Goal: Find specific page/section: Find specific page/section

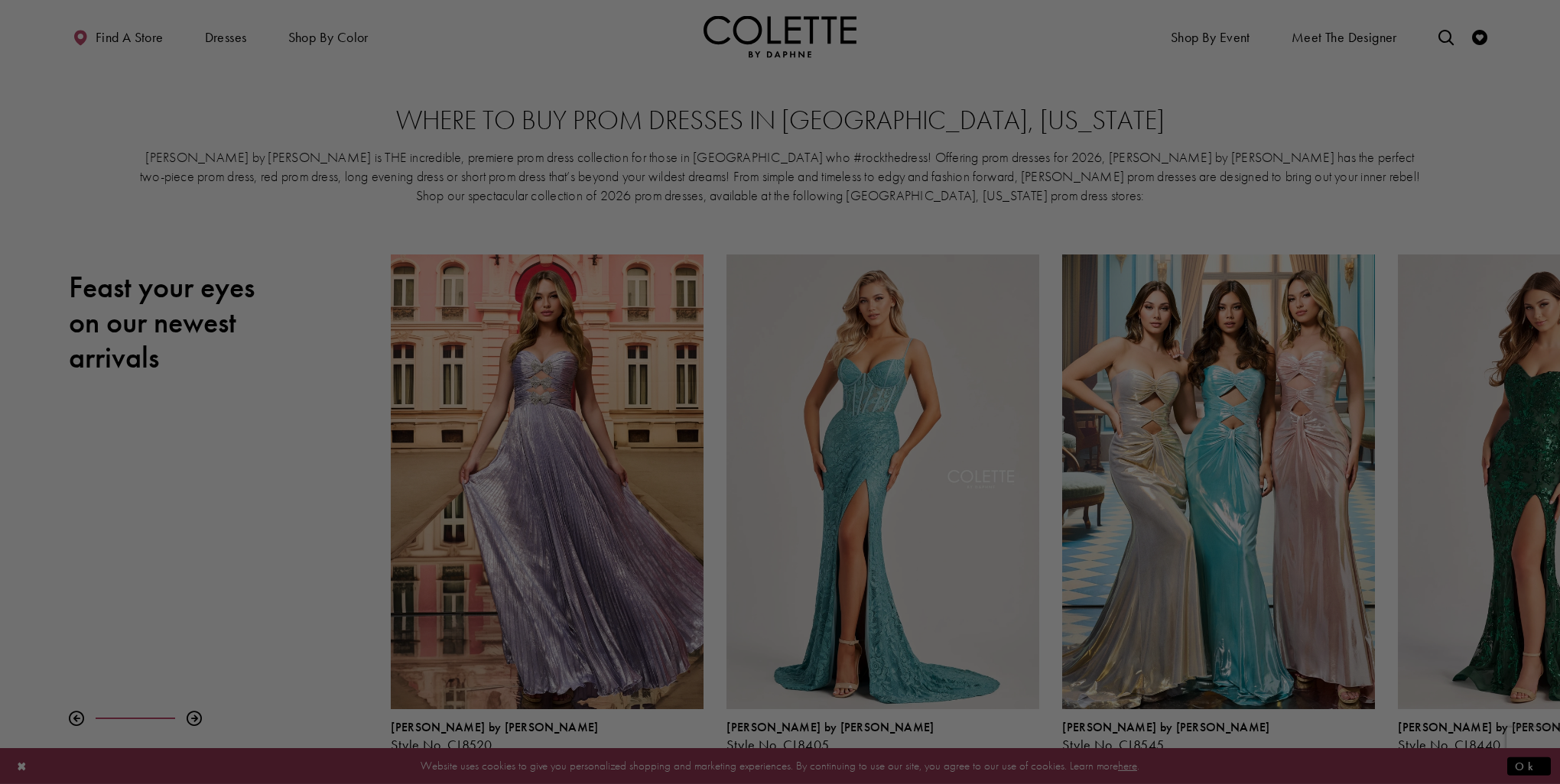
click at [126, 40] on div at bounding box center [788, 396] width 1576 height 792
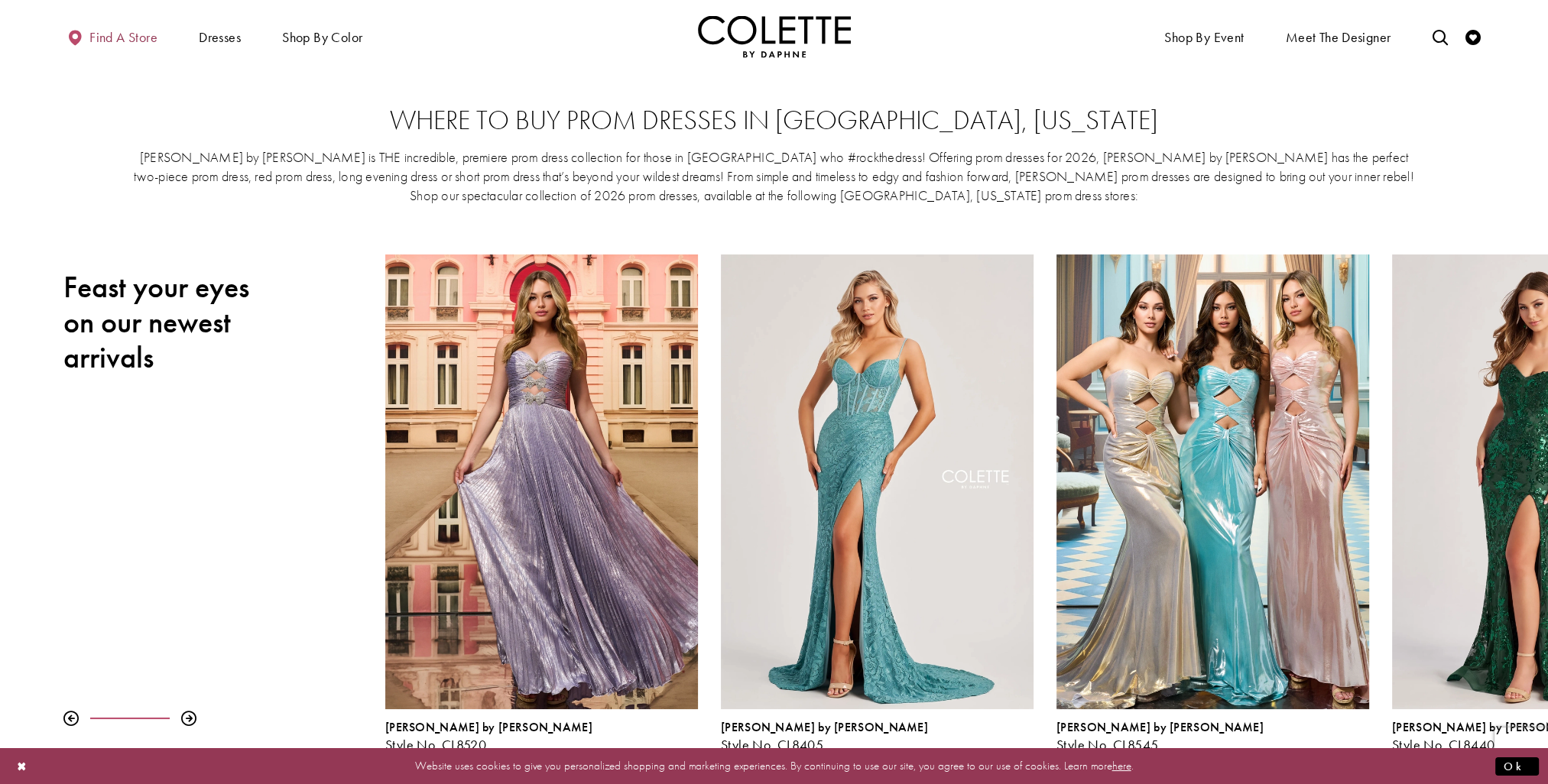
click at [115, 32] on span "Find a store" at bounding box center [123, 37] width 68 height 15
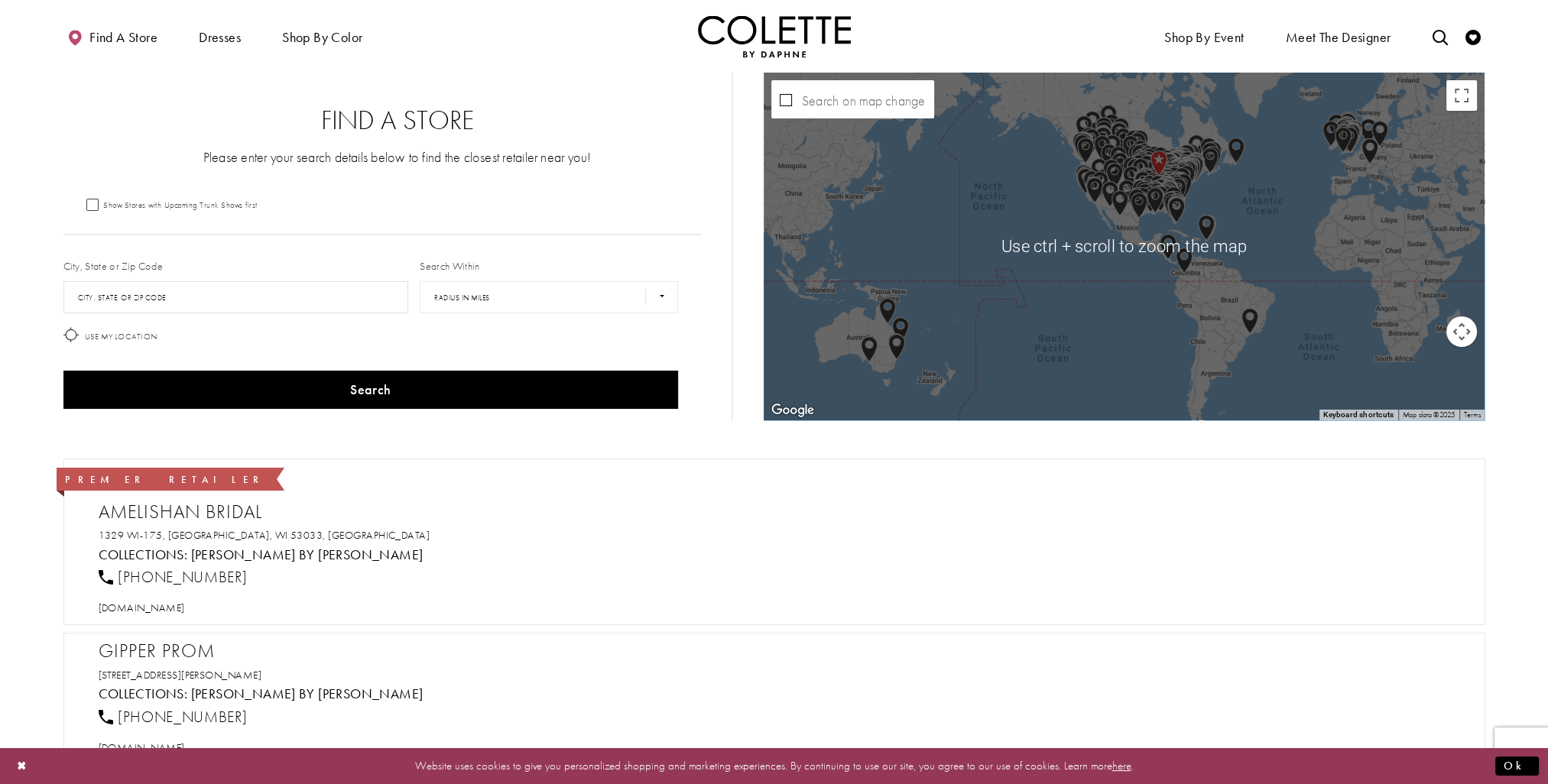
click at [1149, 237] on div "Map with store locations" at bounding box center [1124, 247] width 722 height 348
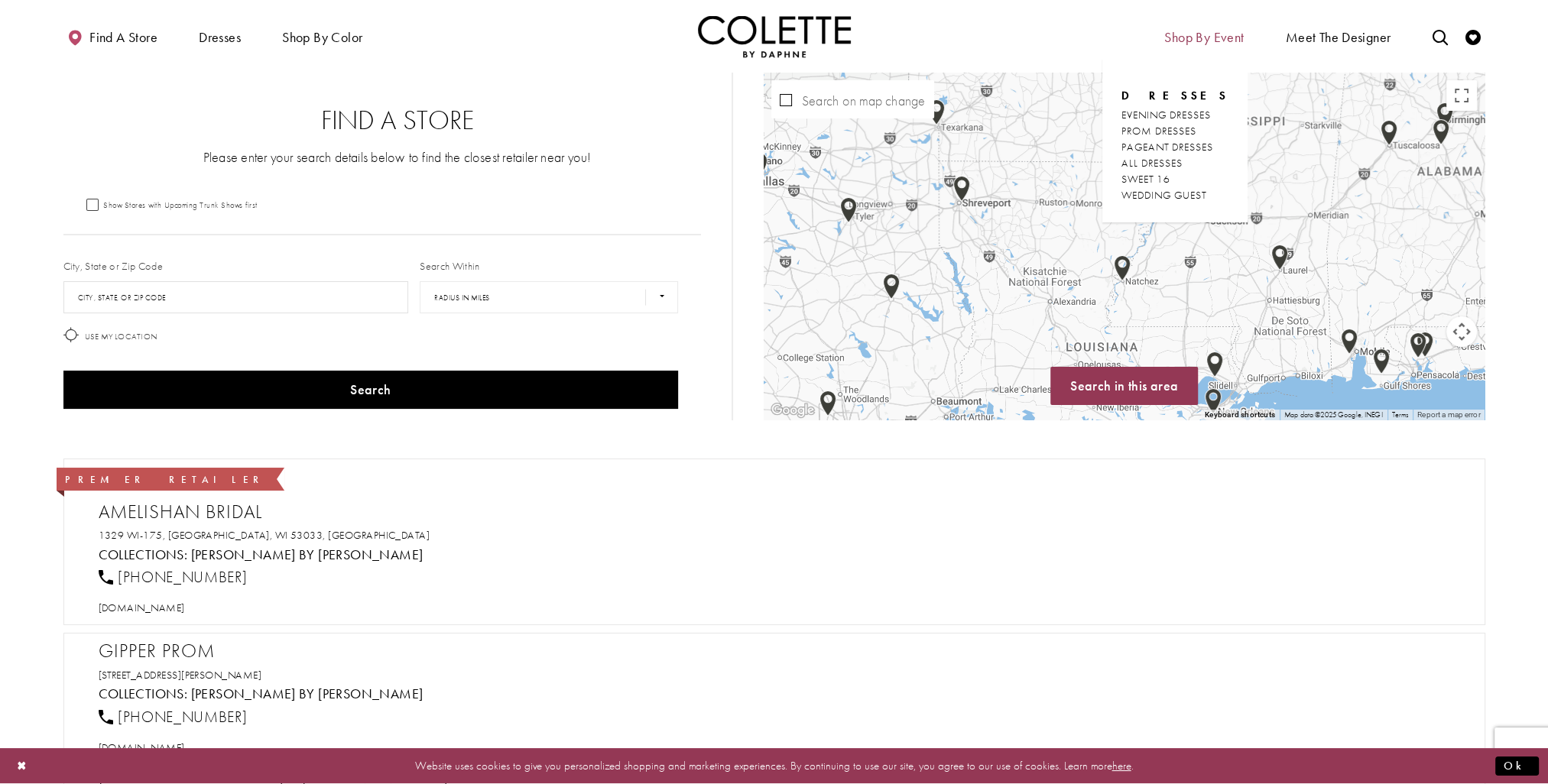
drag, startPoint x: 1151, startPoint y: 279, endPoint x: 1224, endPoint y: 35, distance: 254.7
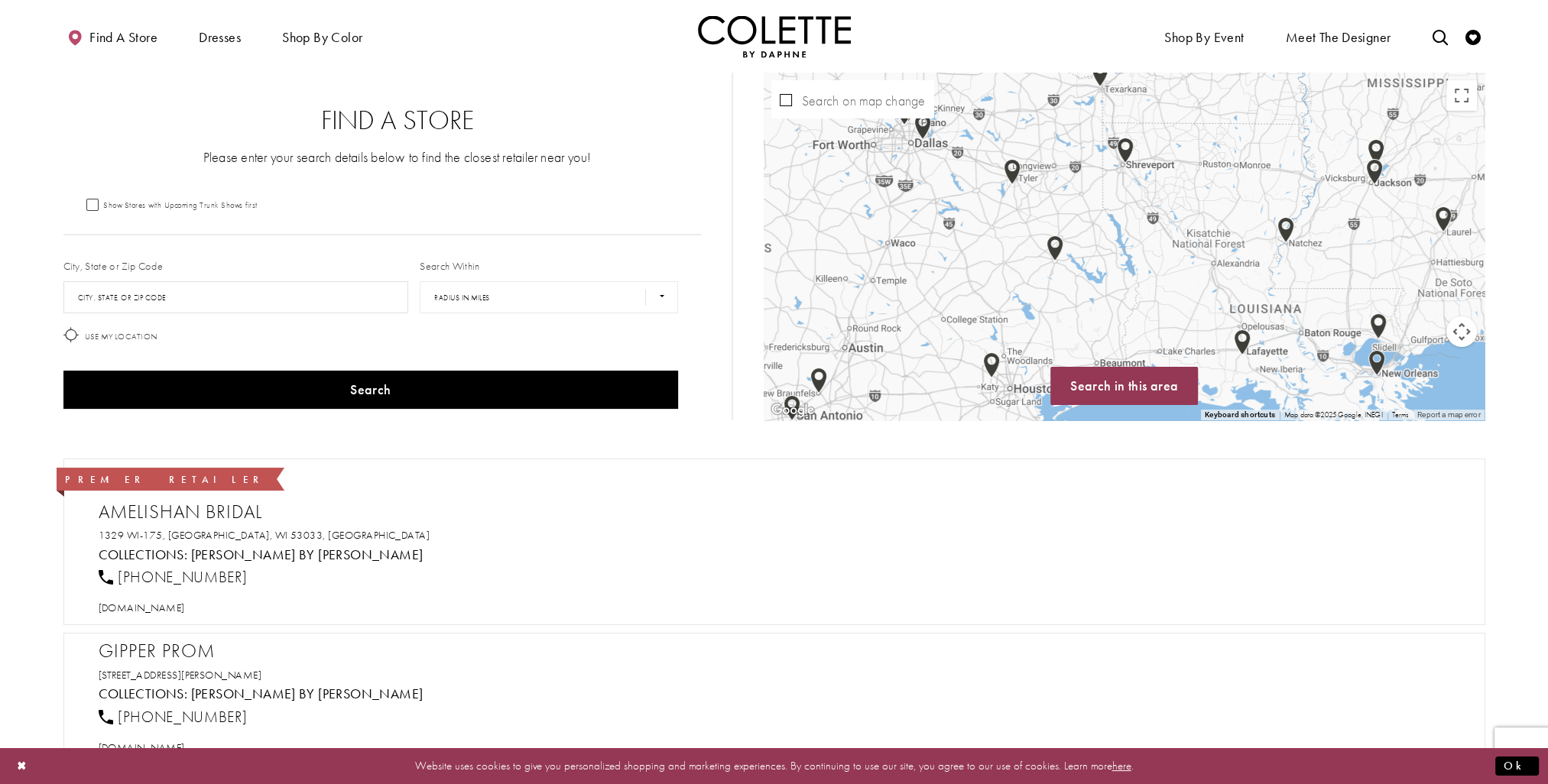
drag, startPoint x: 873, startPoint y: 312, endPoint x: 1045, endPoint y: 293, distance: 173.0
click at [1043, 289] on div "Map with store locations" at bounding box center [1124, 247] width 722 height 348
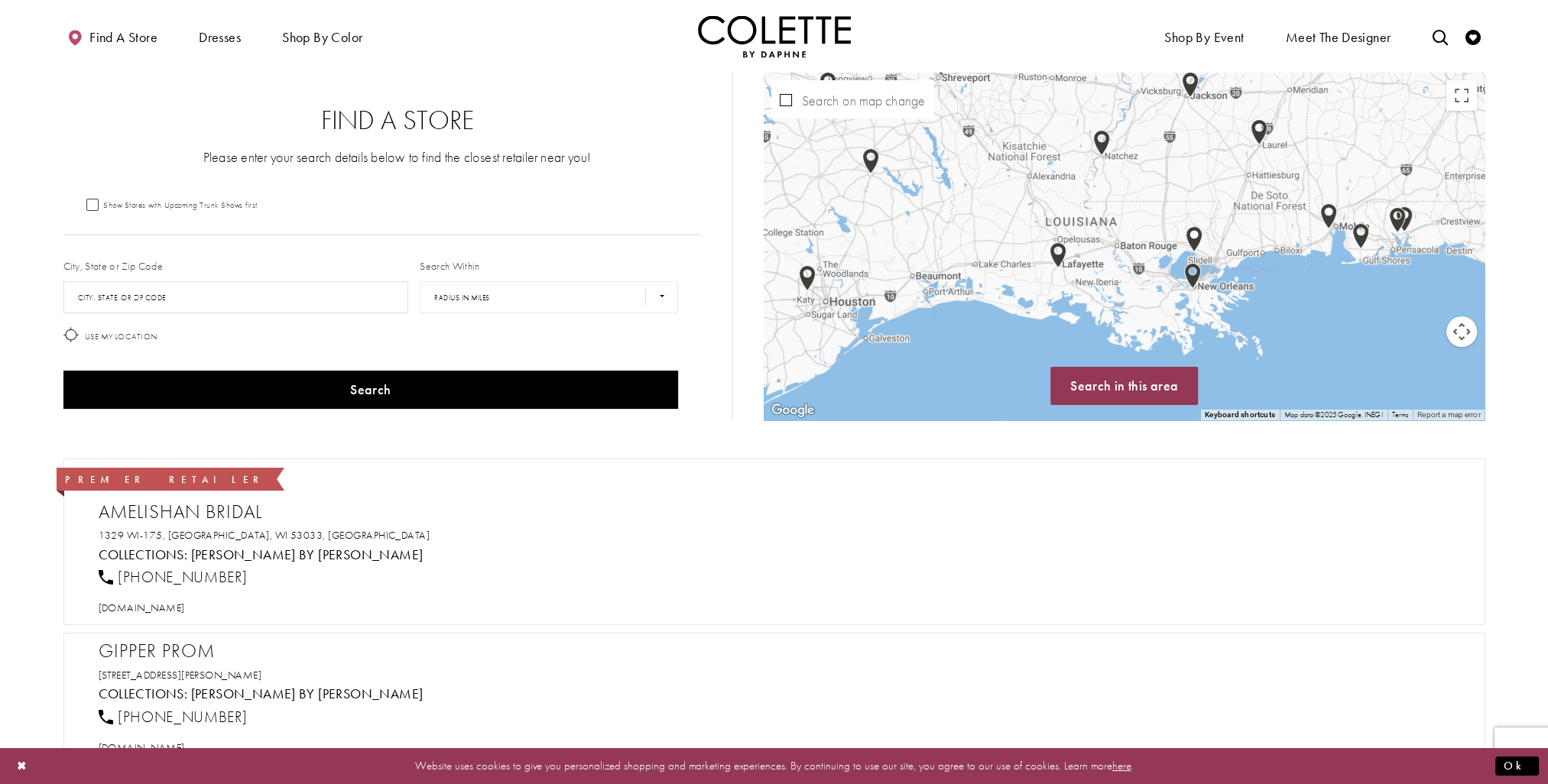
drag, startPoint x: 1159, startPoint y: 315, endPoint x: 1019, endPoint y: 226, distance: 165.9
click at [970, 212] on div "Map with store locations" at bounding box center [1124, 247] width 722 height 348
click at [1193, 278] on img "Map with store locations" at bounding box center [1192, 277] width 17 height 26
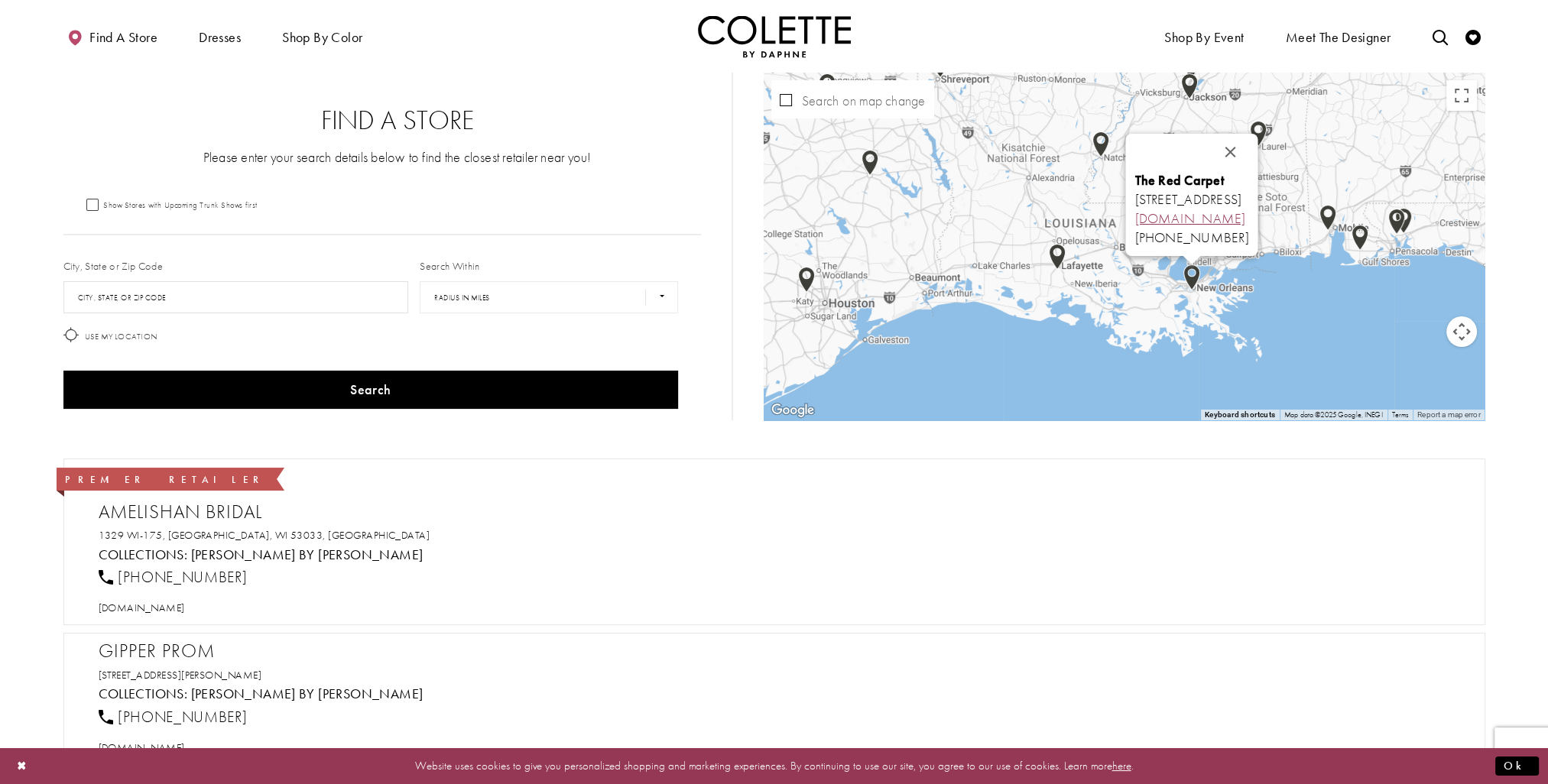
click at [1140, 219] on link "[DOMAIN_NAME]" at bounding box center [1190, 219] width 111 height 18
